Goal: Check status: Check status

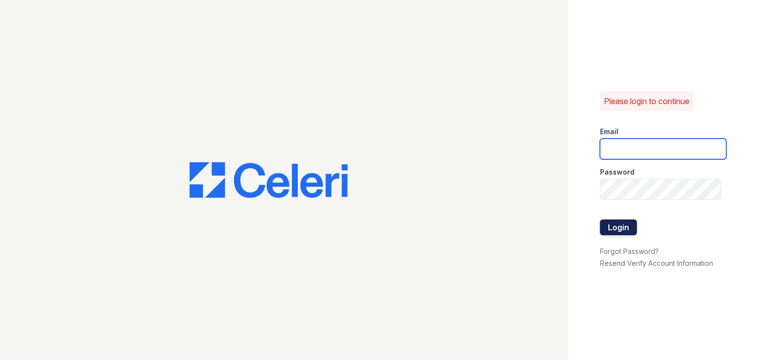
type input "[DOMAIN_NAME][EMAIL_ADDRESS][DOMAIN_NAME]"
click at [626, 229] on button "Login" at bounding box center [618, 228] width 37 height 16
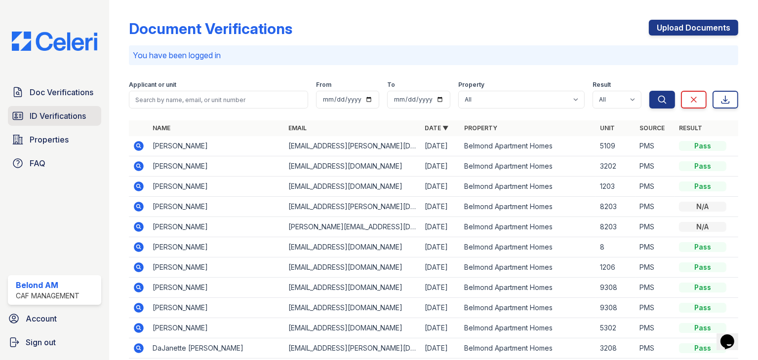
click at [63, 120] on span "ID Verifications" at bounding box center [58, 116] width 56 height 12
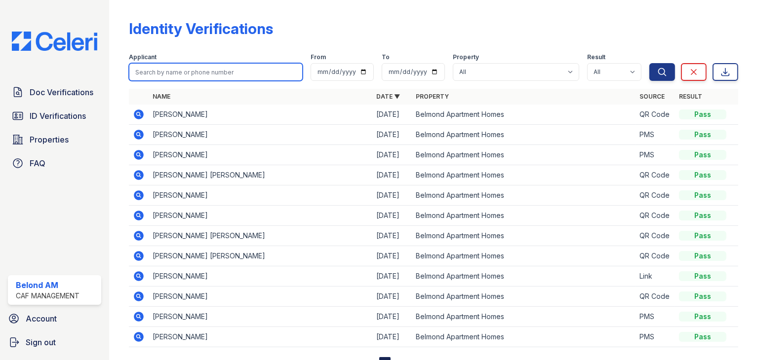
click at [194, 74] on input "search" at bounding box center [216, 72] width 174 height 18
type input "ramji"
click at [649, 63] on button "Search" at bounding box center [662, 72] width 26 height 18
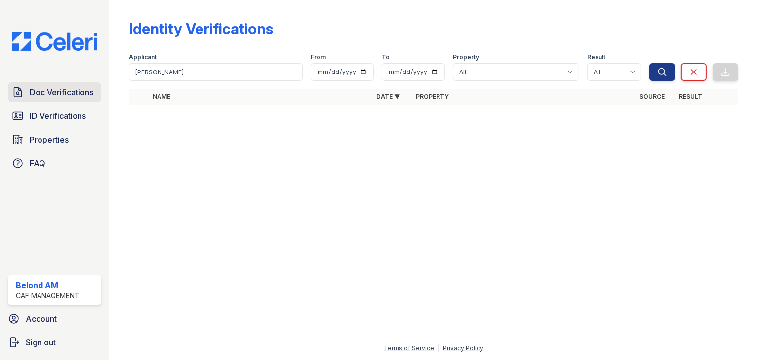
click at [75, 91] on span "Doc Verifications" at bounding box center [62, 92] width 64 height 12
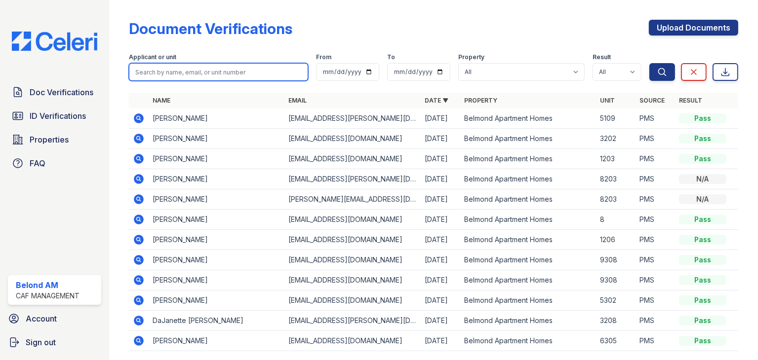
click at [203, 69] on input "search" at bounding box center [218, 72] width 179 height 18
type input "Ramji"
click at [649, 63] on button "Search" at bounding box center [662, 72] width 26 height 18
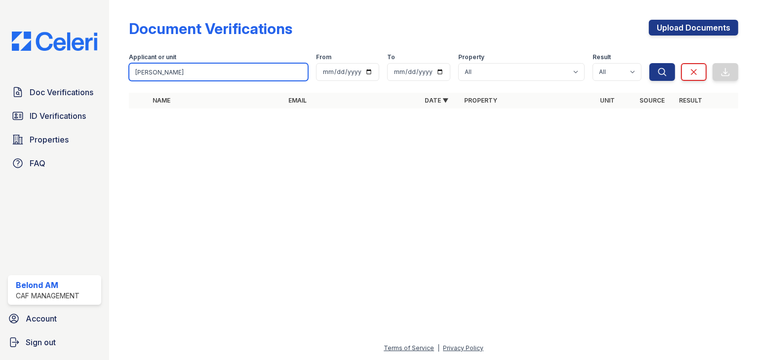
drag, startPoint x: 153, startPoint y: 73, endPoint x: 95, endPoint y: 73, distance: 58.7
click at [95, 73] on div "Doc Verifications ID Verifications Properties FAQ Belond AM CAF Management Acco…" at bounding box center [379, 180] width 758 height 360
type input "shrestha"
click at [649, 63] on button "Search" at bounding box center [662, 72] width 26 height 18
drag, startPoint x: 167, startPoint y: 75, endPoint x: 108, endPoint y: 74, distance: 59.2
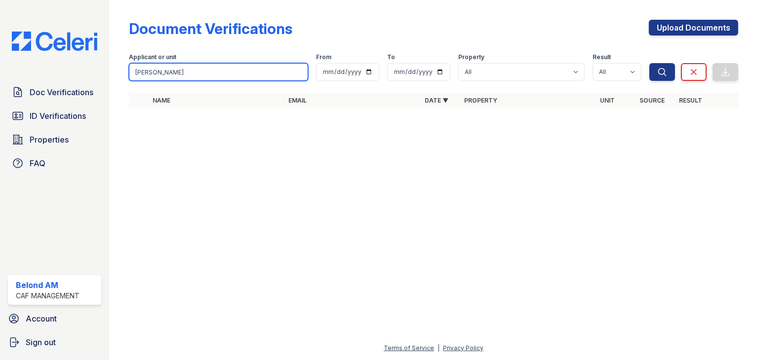
click at [108, 74] on div "Doc Verifications ID Verifications Properties FAQ Belond AM CAF Management Acco…" at bounding box center [379, 180] width 758 height 360
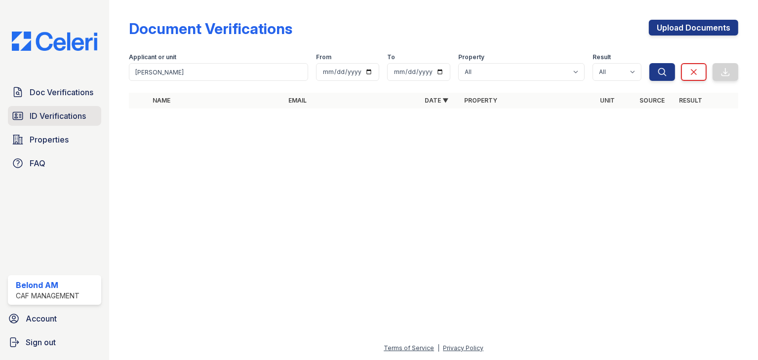
click at [67, 118] on span "ID Verifications" at bounding box center [58, 116] width 56 height 12
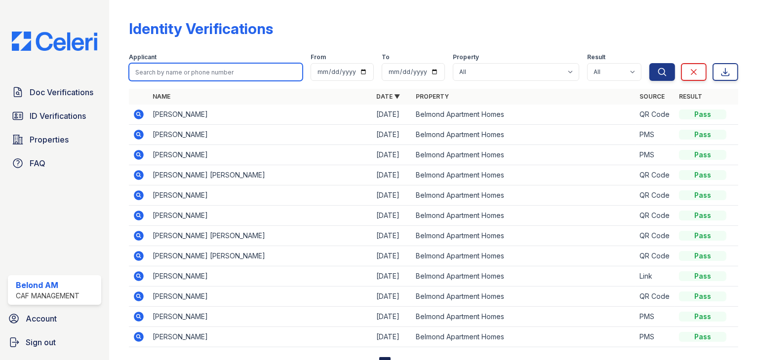
click at [161, 69] on input "search" at bounding box center [216, 72] width 174 height 18
paste input "shrestha"
type input "shrestha"
click at [649, 63] on button "Search" at bounding box center [662, 72] width 26 height 18
